Goal: Information Seeking & Learning: Learn about a topic

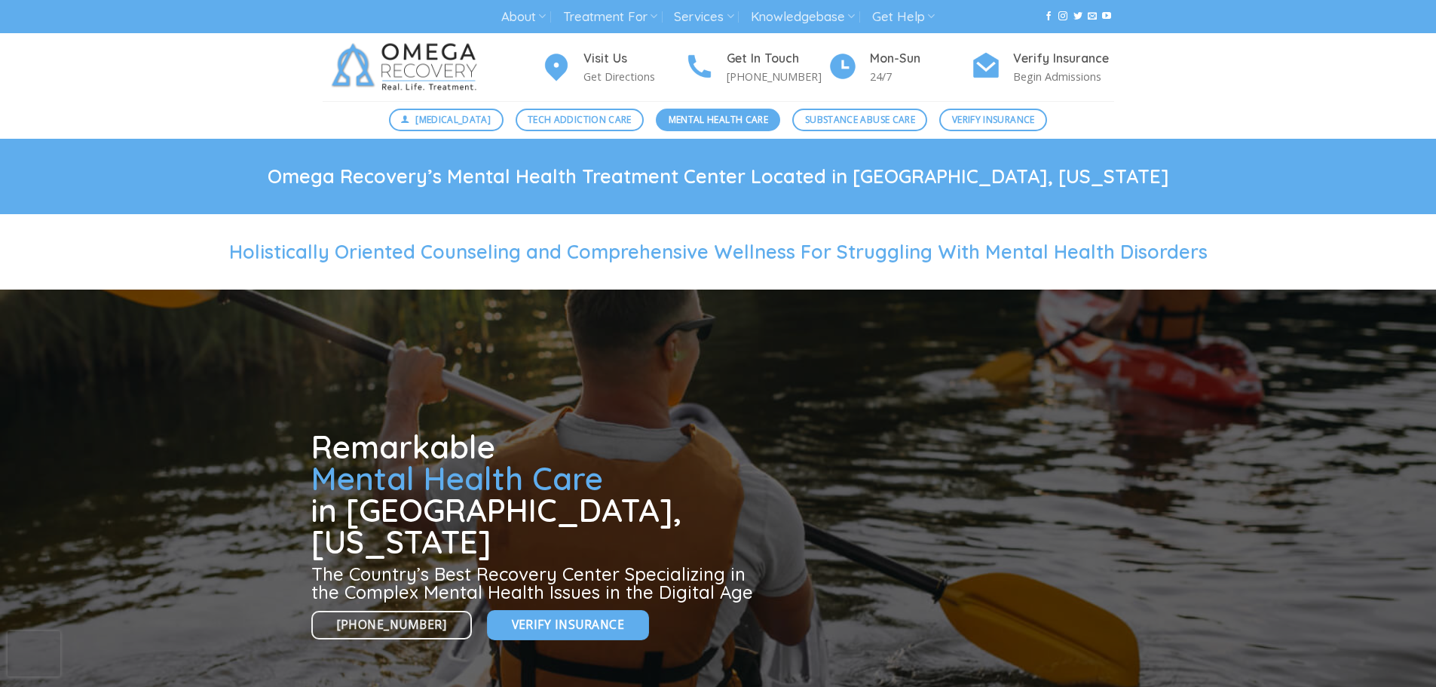
click at [744, 121] on span "Mental Health Care" at bounding box center [719, 119] width 100 height 14
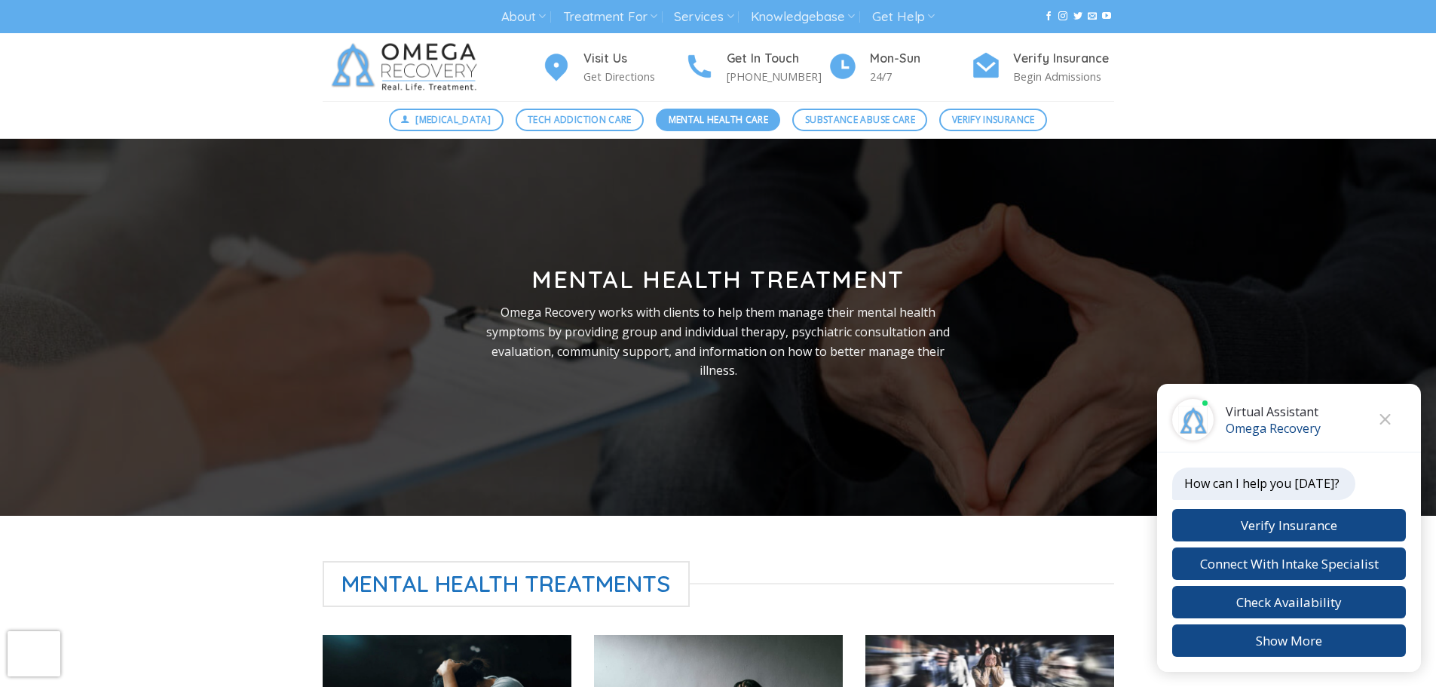
click at [706, 117] on span "Mental Health Care" at bounding box center [719, 119] width 100 height 14
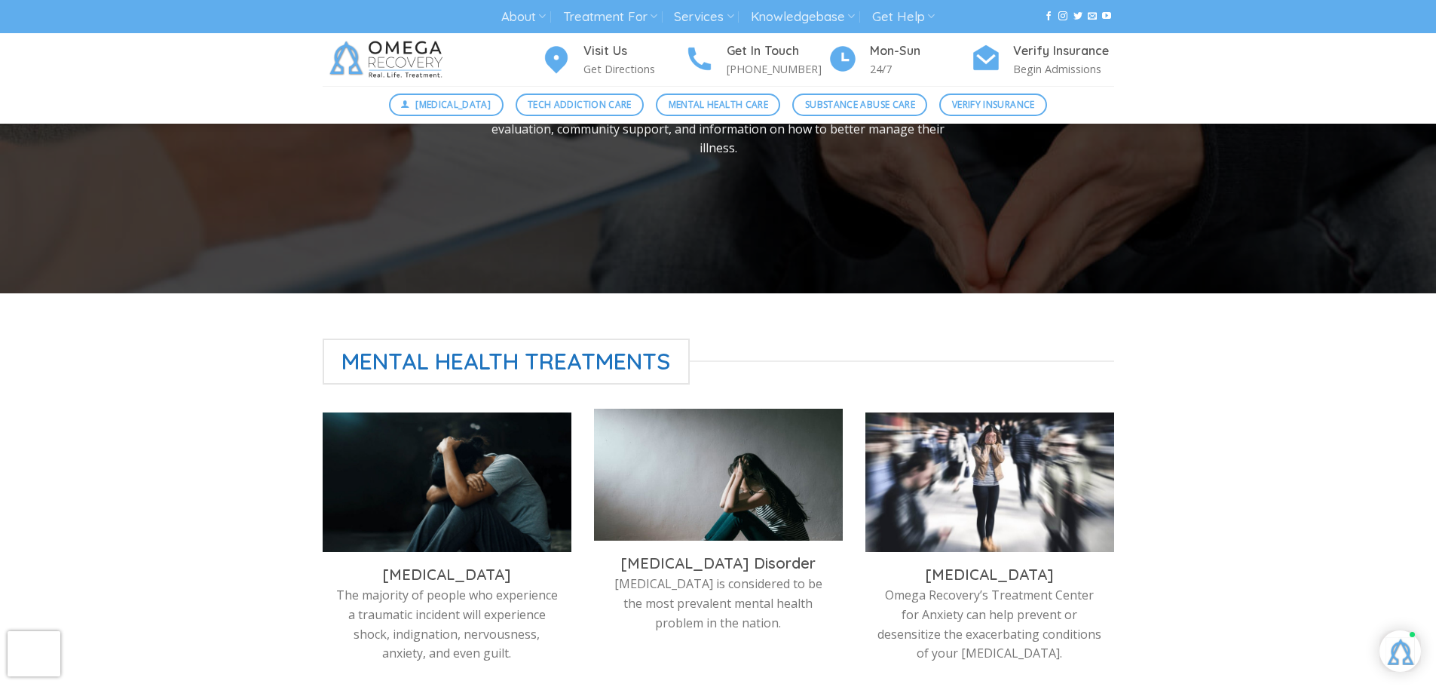
scroll to position [226, 0]
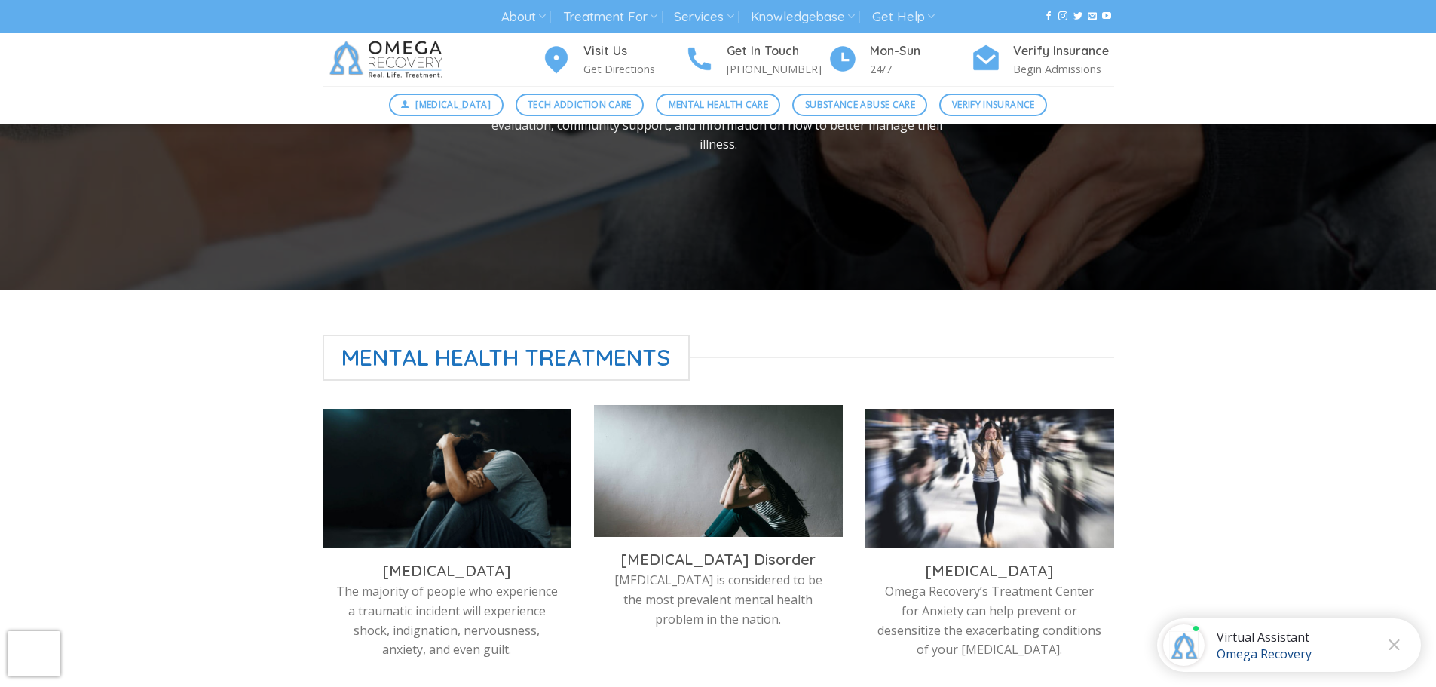
click at [691, 508] on img at bounding box center [718, 474] width 249 height 139
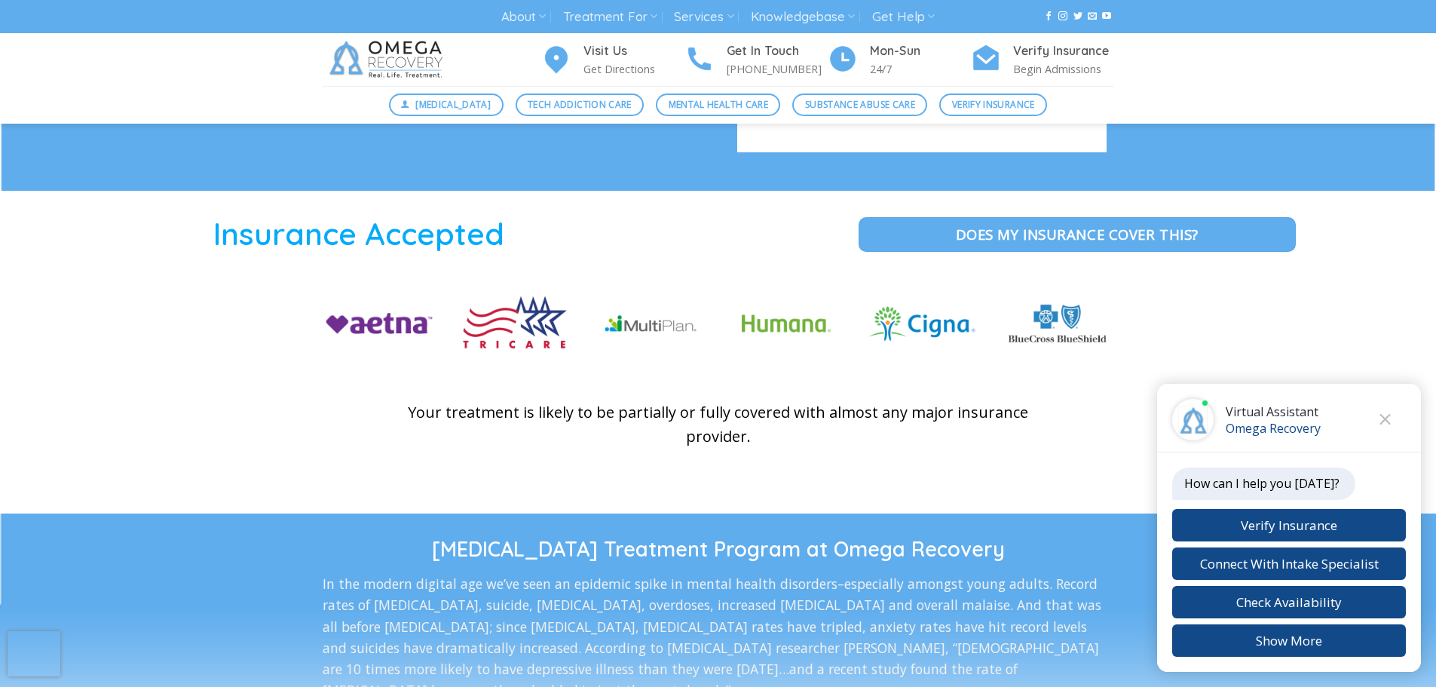
scroll to position [1960, 0]
